Goal: Task Accomplishment & Management: Manage account settings

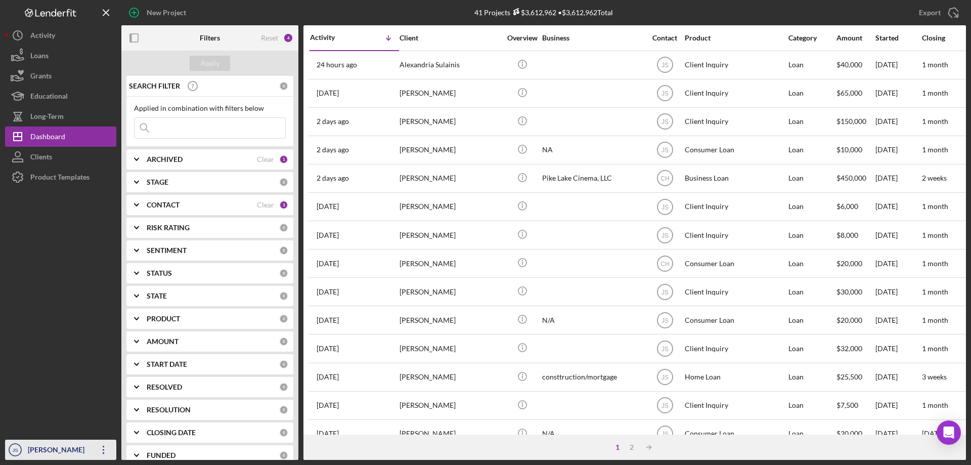
click at [53, 449] on div "[PERSON_NAME]" at bounding box center [58, 451] width 66 height 23
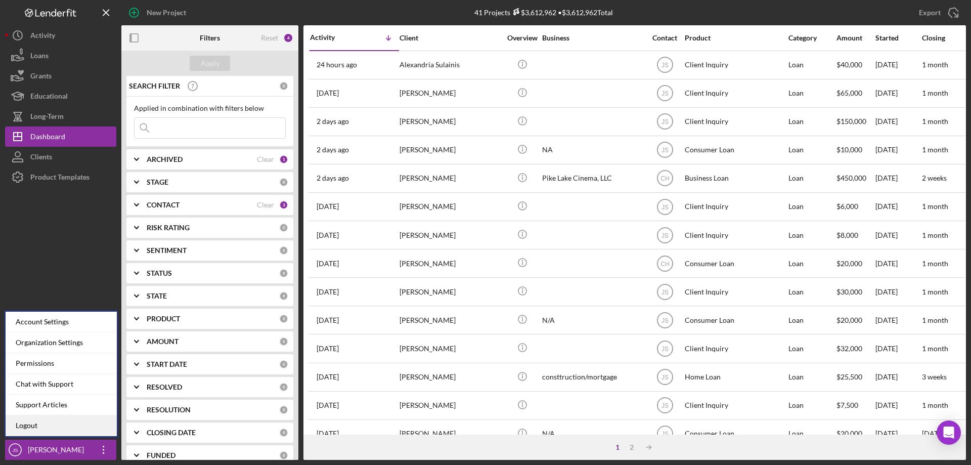
click at [42, 426] on link "Logout" at bounding box center [61, 425] width 111 height 21
